Goal: Navigation & Orientation: Go to known website

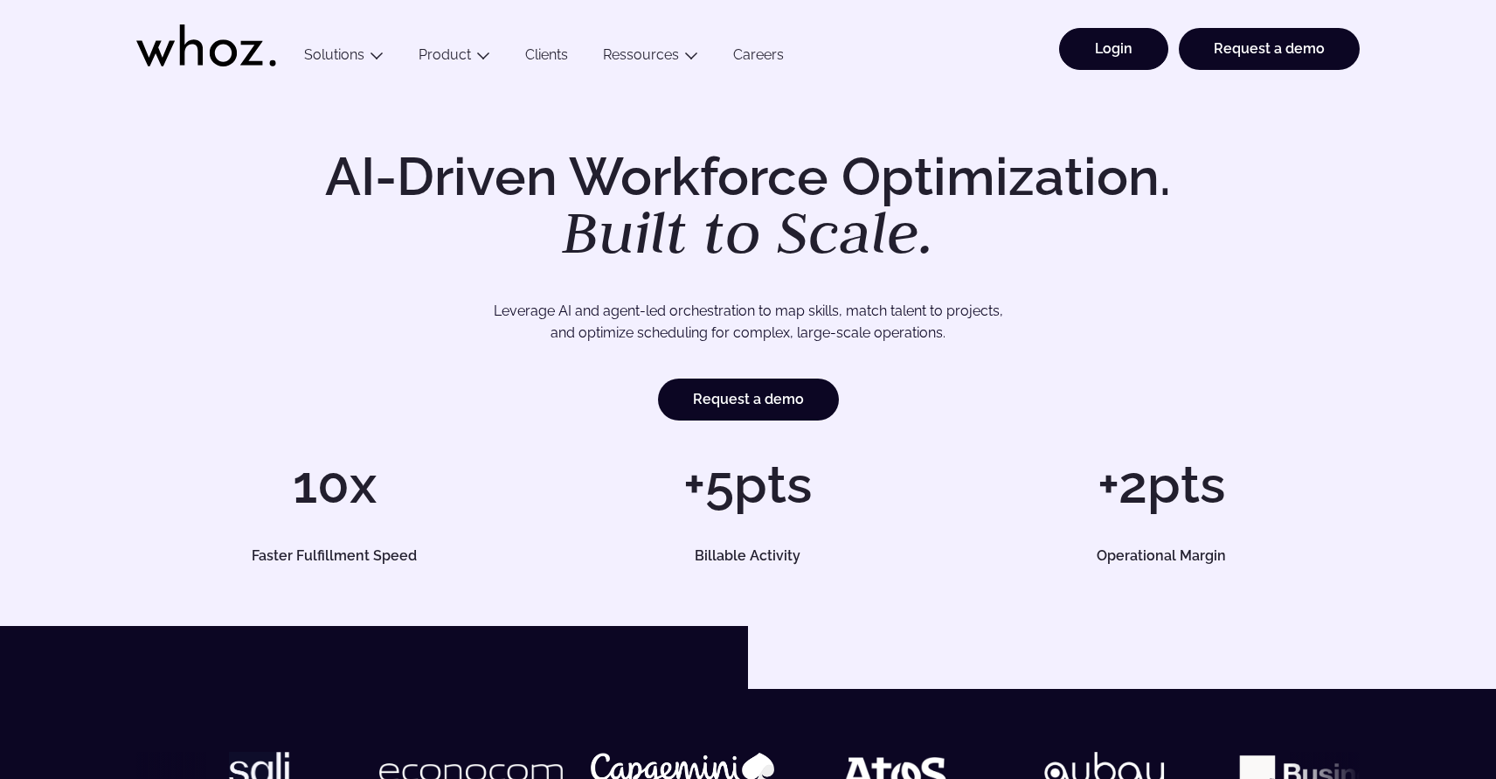
click at [1108, 51] on link "Login" at bounding box center [1113, 49] width 109 height 42
click at [1122, 36] on link "Login" at bounding box center [1113, 49] width 109 height 42
click at [1112, 45] on link "Login" at bounding box center [1113, 49] width 109 height 42
